Goal: Transaction & Acquisition: Purchase product/service

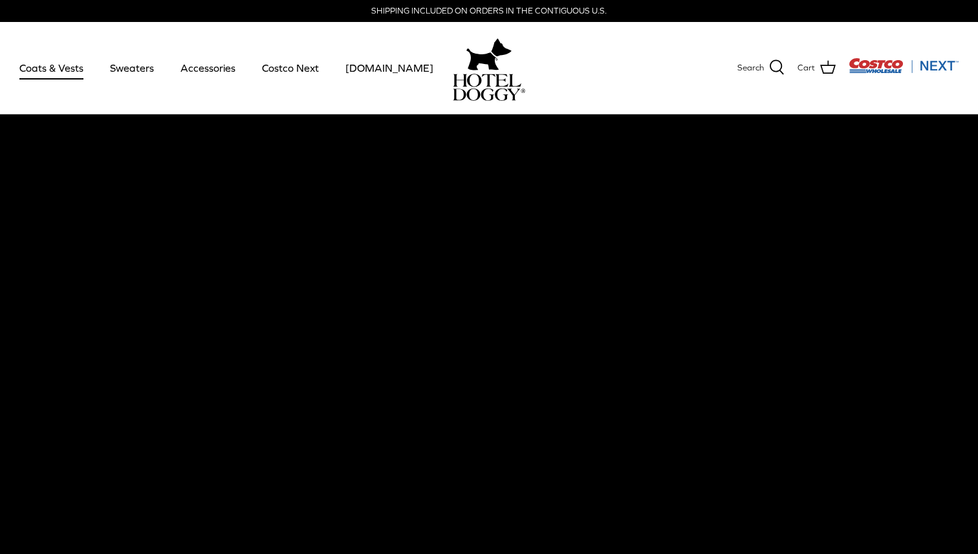
click at [65, 65] on link "Coats & Vests" at bounding box center [51, 68] width 87 height 44
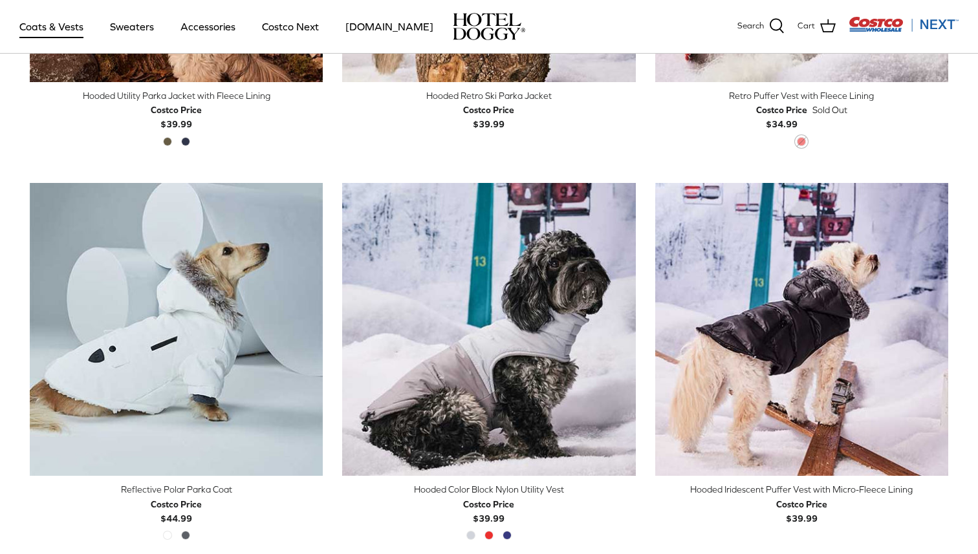
scroll to position [1044, 0]
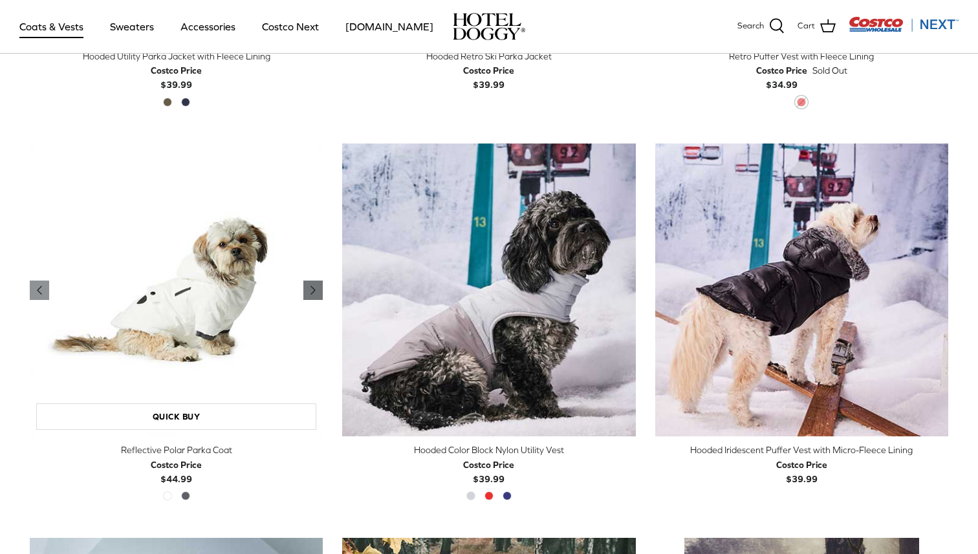
click at [318, 283] on icon "Right" at bounding box center [313, 291] width 16 height 16
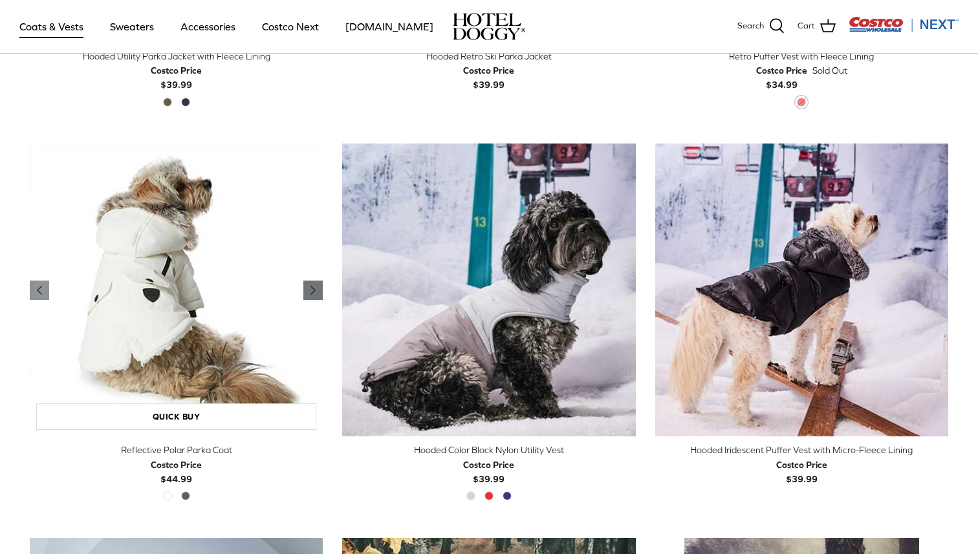
click at [318, 283] on icon "Right" at bounding box center [313, 291] width 16 height 16
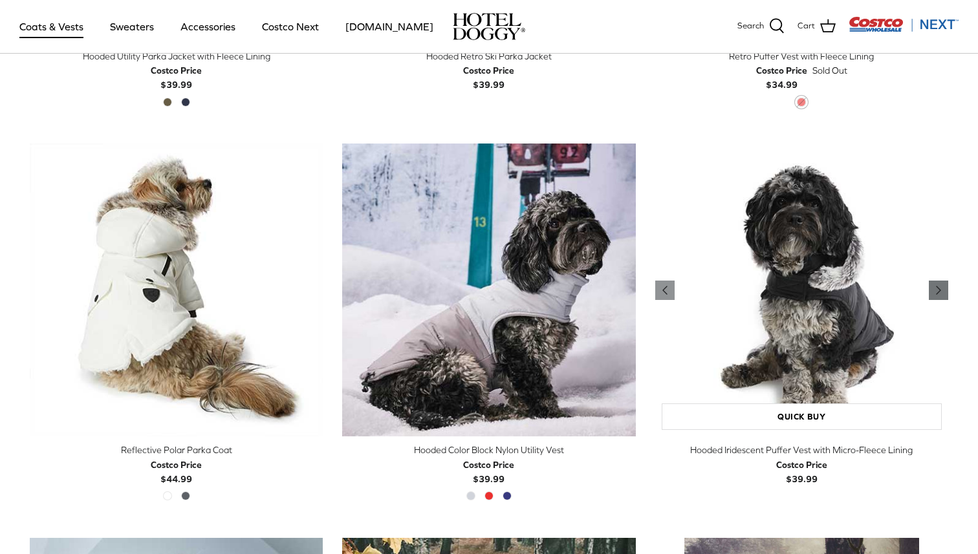
click at [938, 283] on icon "Right" at bounding box center [939, 291] width 16 height 16
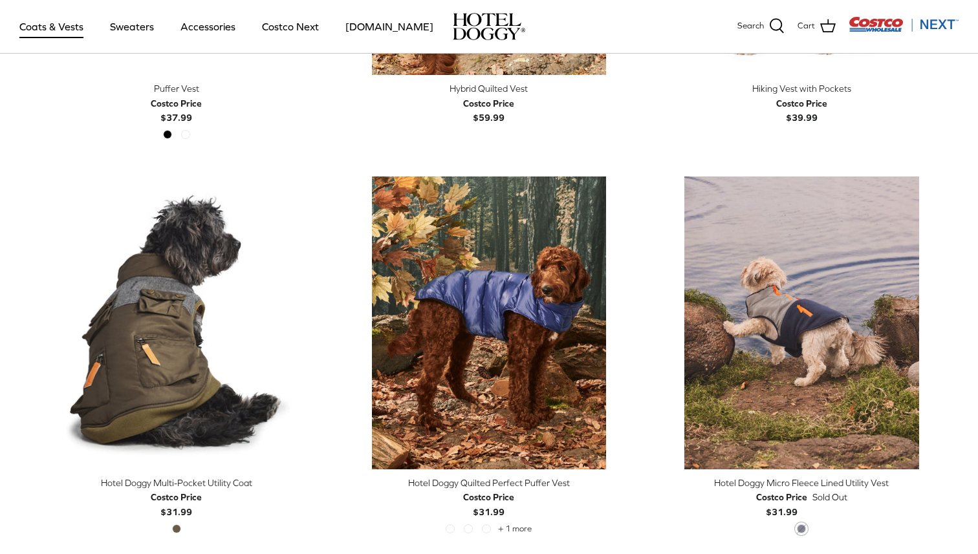
scroll to position [2576, 0]
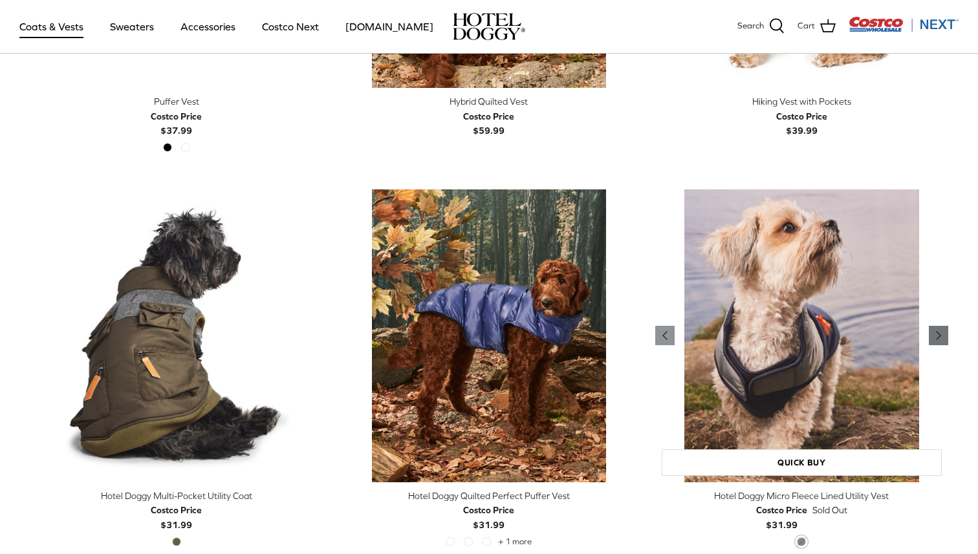
click at [942, 332] on icon "Right" at bounding box center [939, 336] width 16 height 16
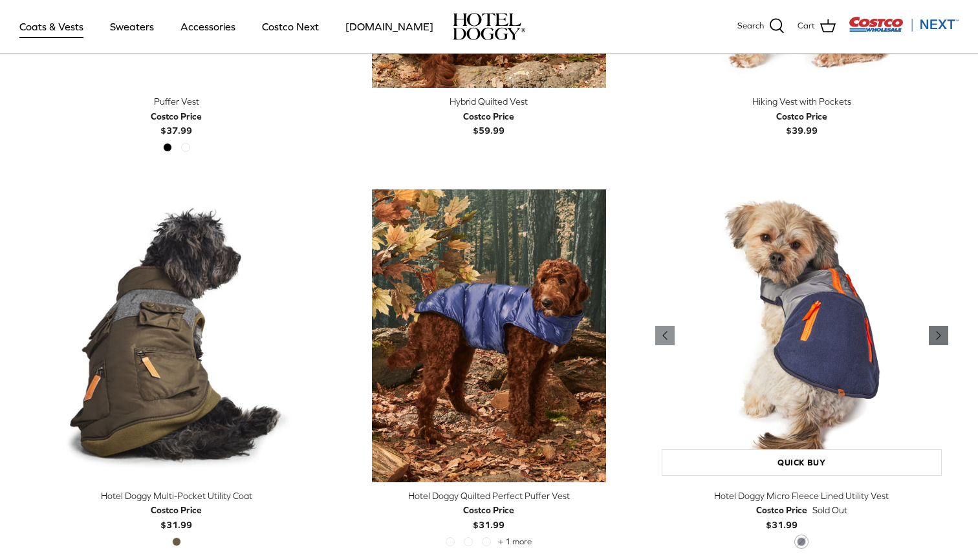
click at [942, 332] on icon "Right" at bounding box center [939, 336] width 16 height 16
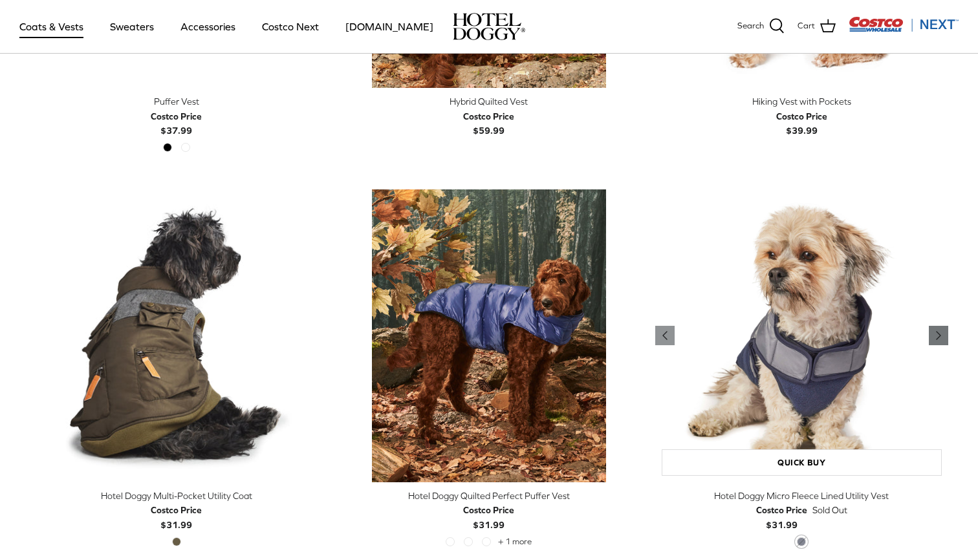
click at [942, 333] on icon "Right" at bounding box center [939, 336] width 16 height 16
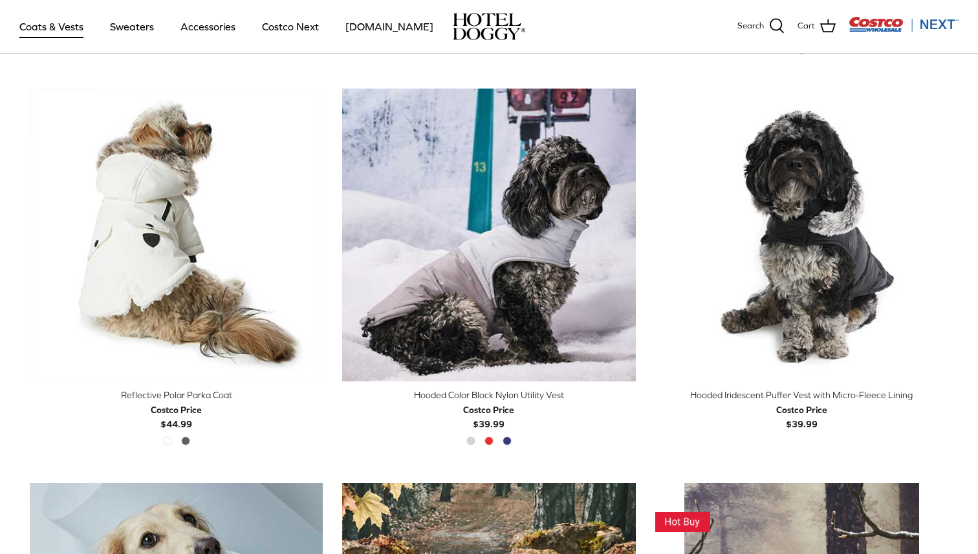
scroll to position [937, 0]
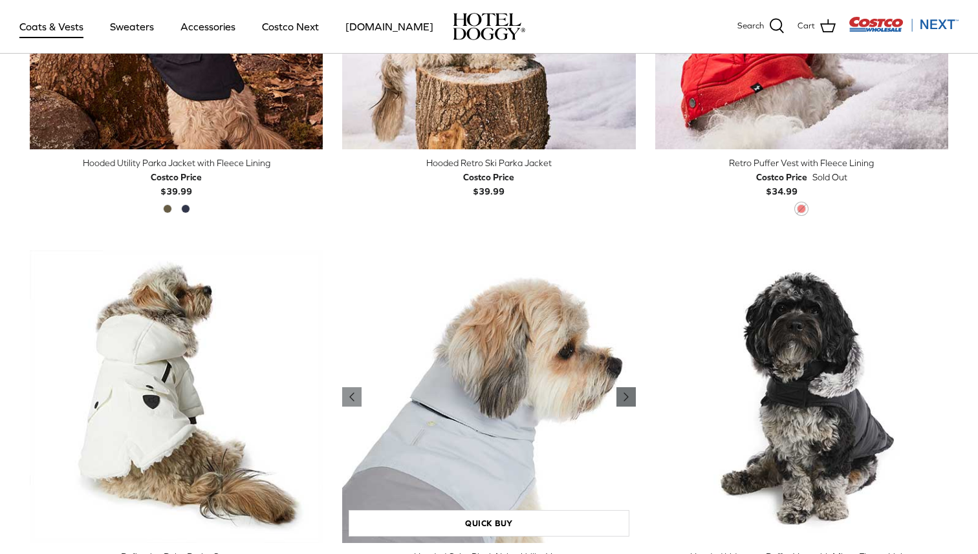
click at [625, 398] on polyline "Previous" at bounding box center [626, 397] width 4 height 8
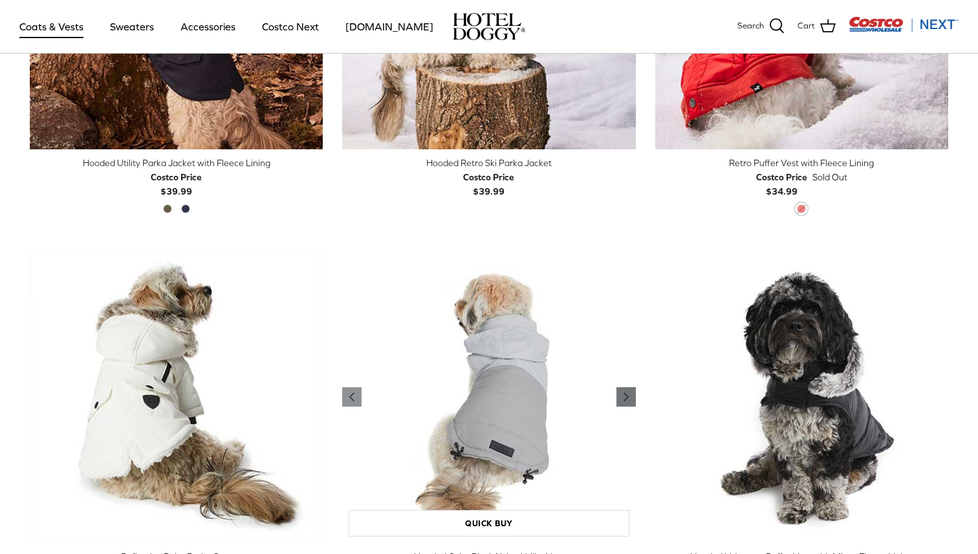
click at [625, 398] on polyline "Previous" at bounding box center [626, 397] width 4 height 8
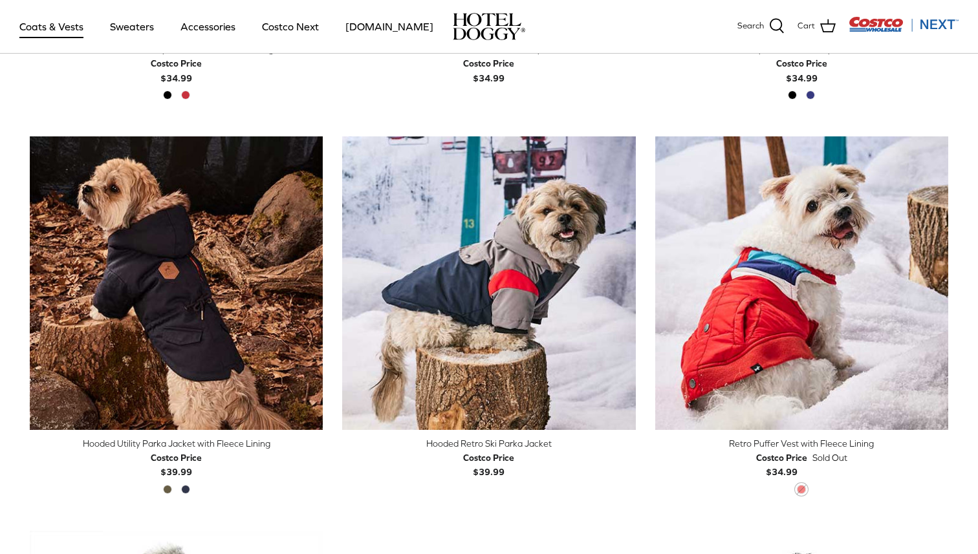
scroll to position [598, 0]
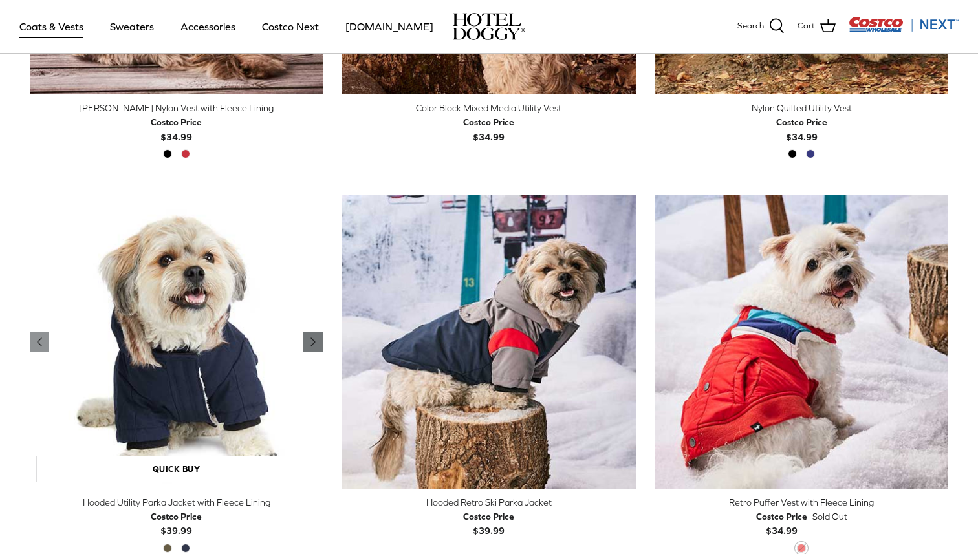
click at [314, 339] on icon "Right" at bounding box center [313, 342] width 16 height 16
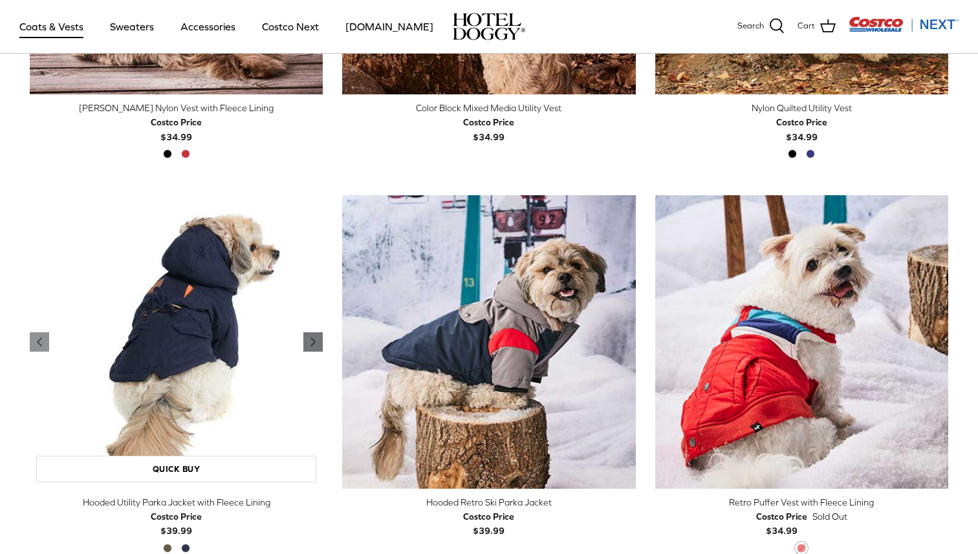
click at [321, 342] on link "Right" at bounding box center [312, 341] width 19 height 19
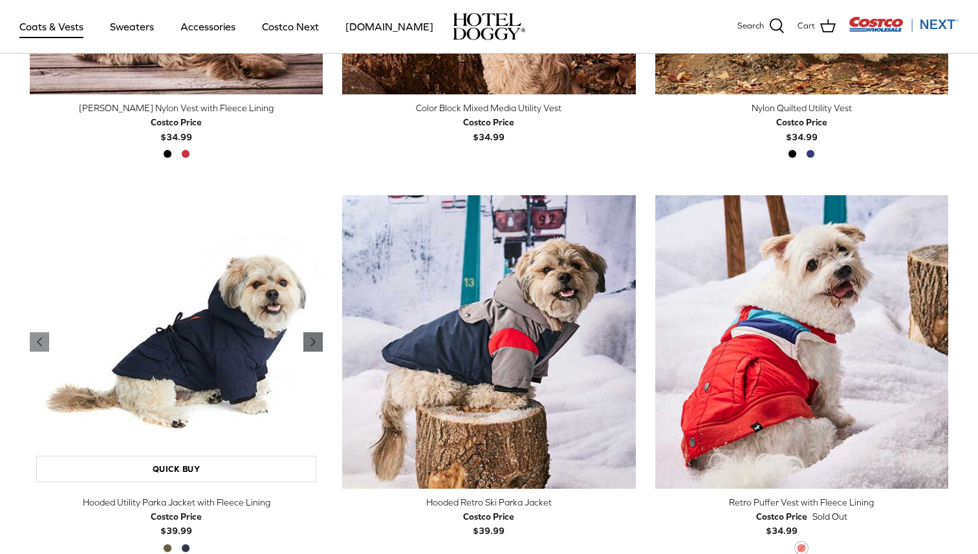
click at [309, 342] on icon "Right" at bounding box center [313, 342] width 16 height 16
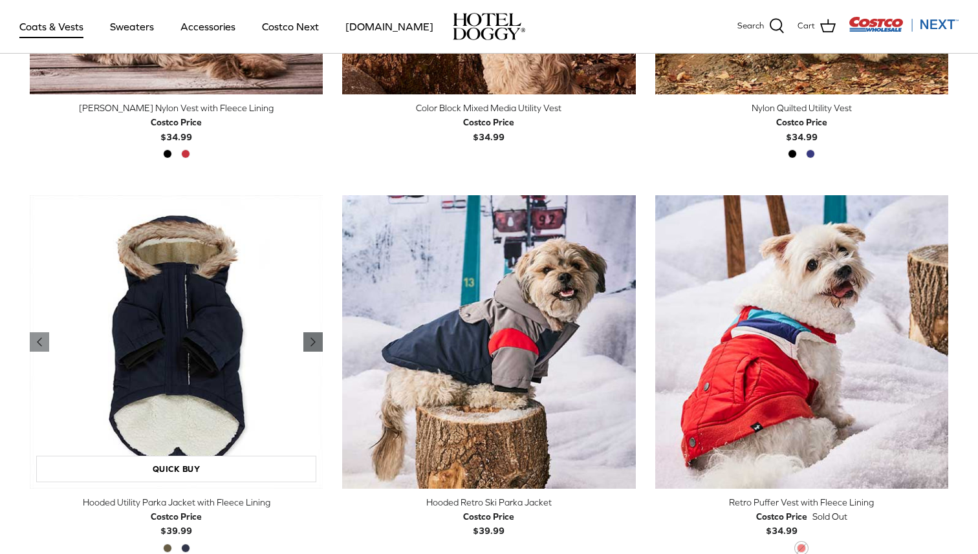
click at [317, 346] on icon "Right" at bounding box center [313, 342] width 16 height 16
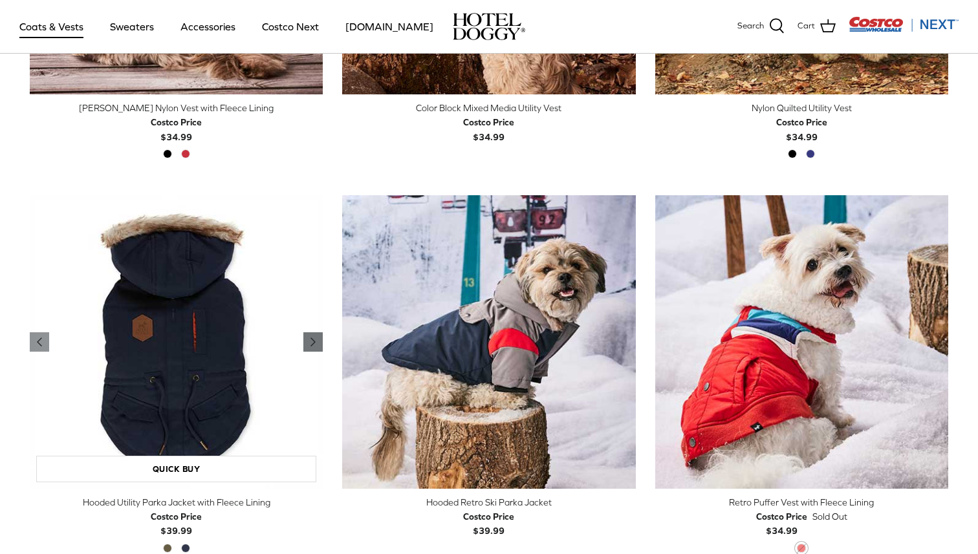
click at [321, 348] on link "Right" at bounding box center [312, 341] width 19 height 19
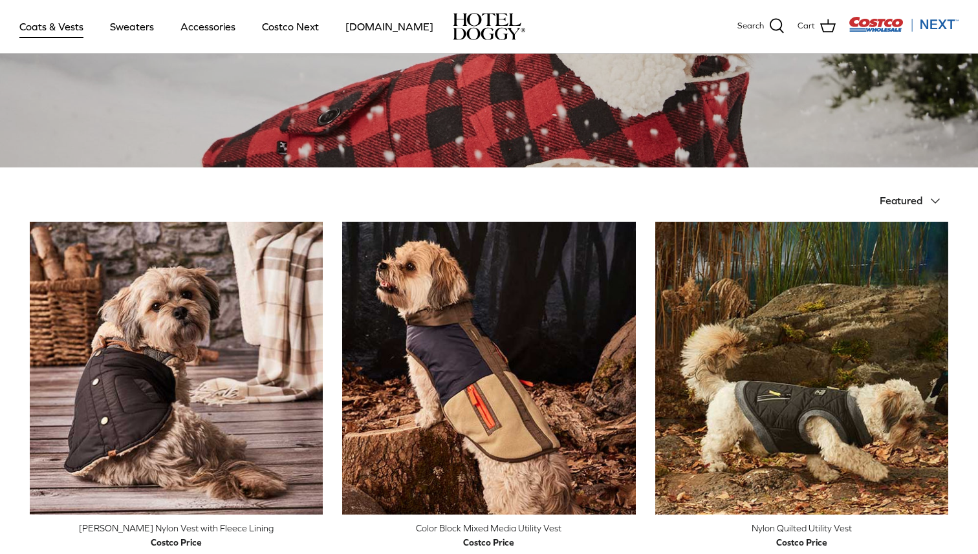
scroll to position [0, 0]
